Goal: Book appointment/travel/reservation

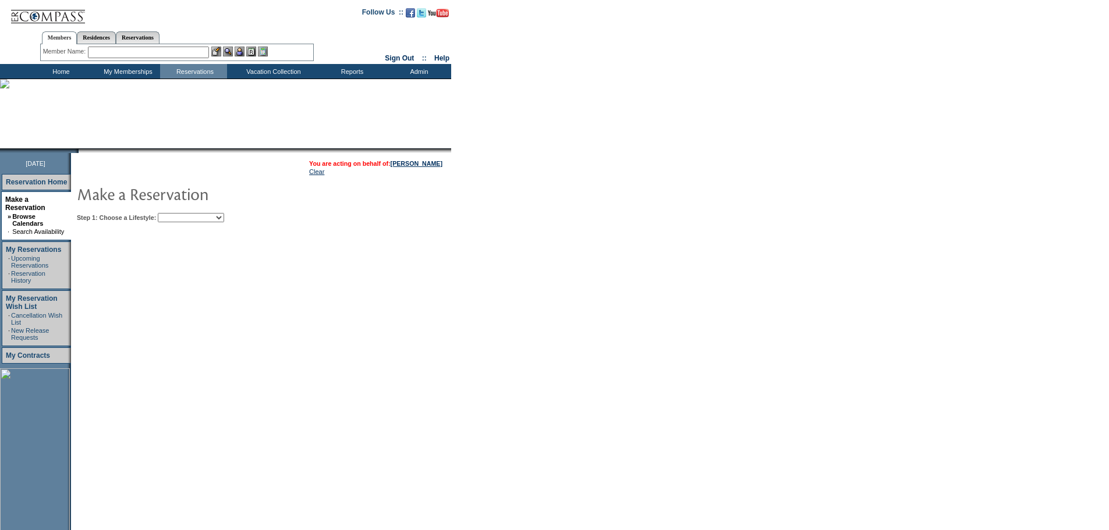
select select "Mountain"
click at [177, 214] on select "Beach Leisure Metropolitan Mountain OIAL for Adventure OIAL for Couples OIAL fo…" at bounding box center [191, 217] width 66 height 9
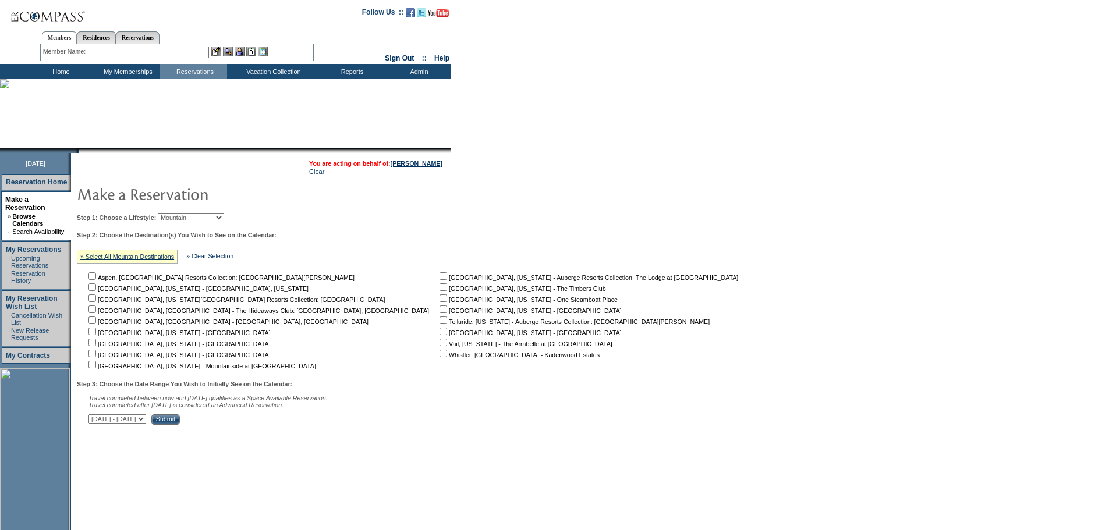
click at [439, 302] on input "checkbox" at bounding box center [443, 298] width 8 height 8
checkbox input "true"
click at [180, 425] on input "Submit" at bounding box center [165, 419] width 29 height 10
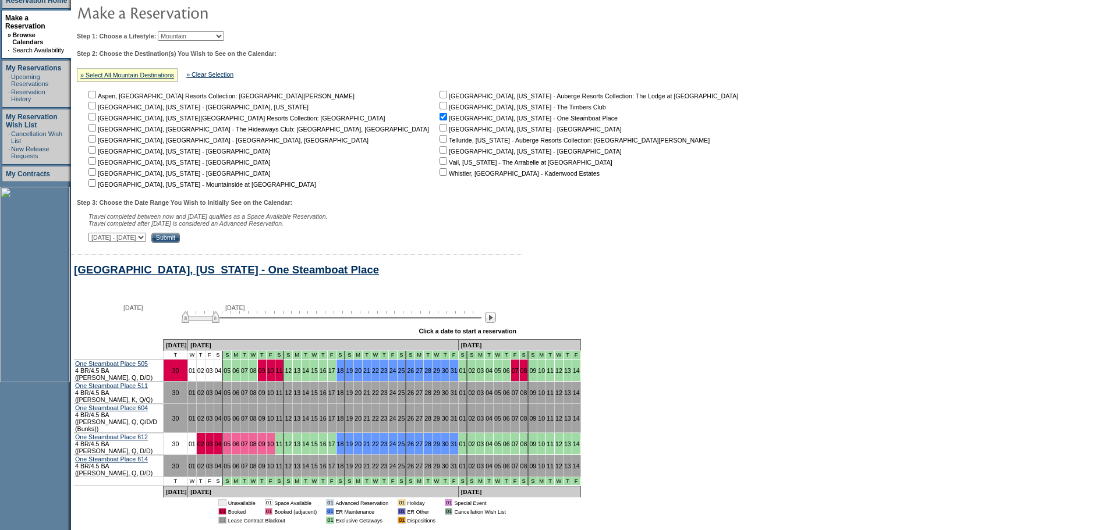
scroll to position [257, 0]
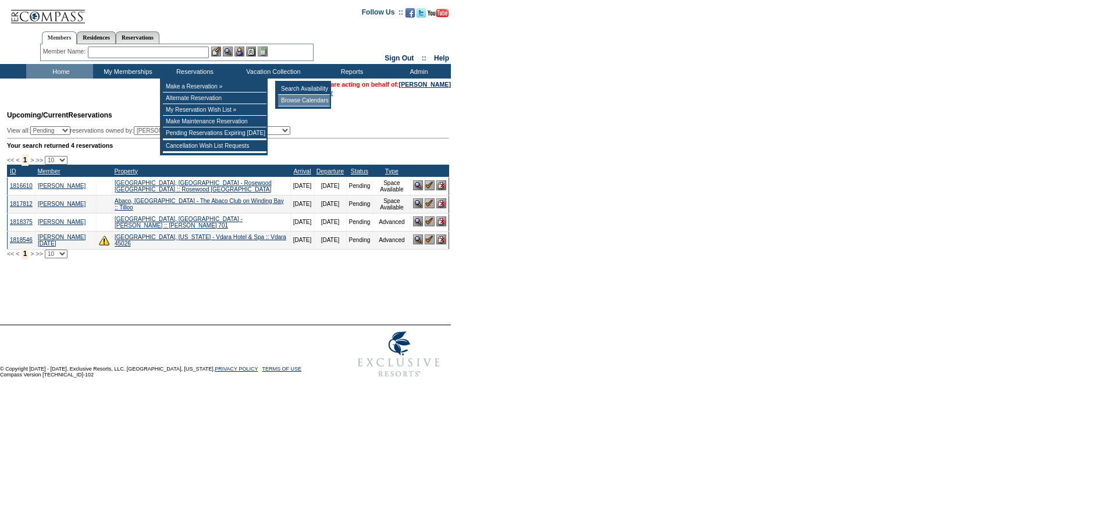
click at [300, 102] on td "Browse Calendars" at bounding box center [304, 101] width 52 height 12
